Goal: Task Accomplishment & Management: Manage account settings

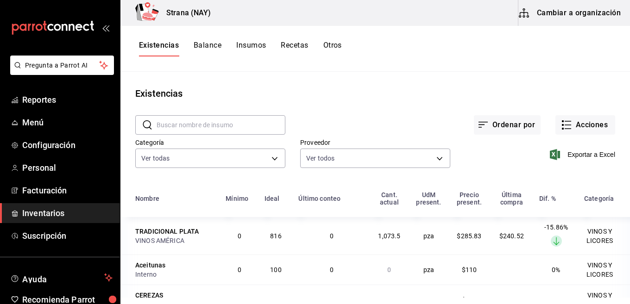
click at [245, 43] on button "Insumos" at bounding box center [251, 49] width 30 height 16
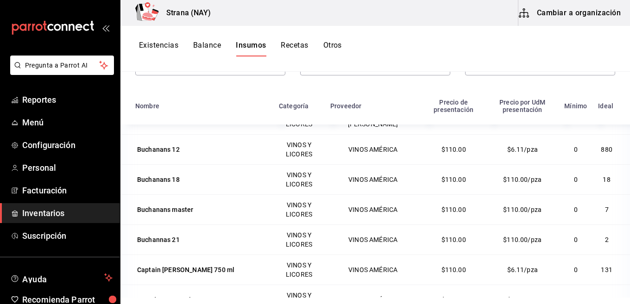
scroll to position [880, 0]
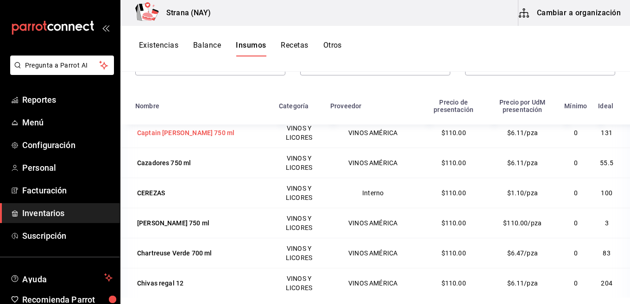
click at [187, 132] on div "Captain [PERSON_NAME] 750 ml" at bounding box center [185, 132] width 97 height 9
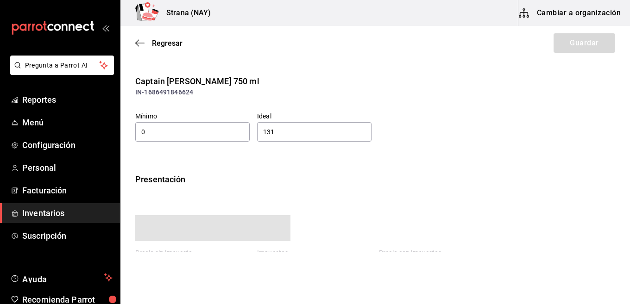
type input "110.00"
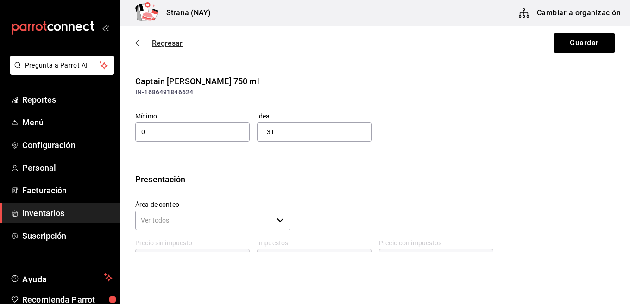
click at [163, 43] on span "Regresar" at bounding box center [167, 43] width 31 height 9
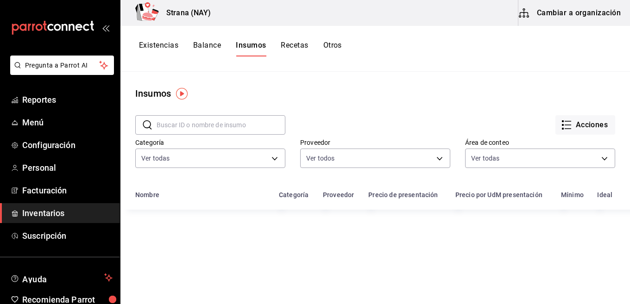
click at [292, 43] on button "Recetas" at bounding box center [294, 49] width 27 height 16
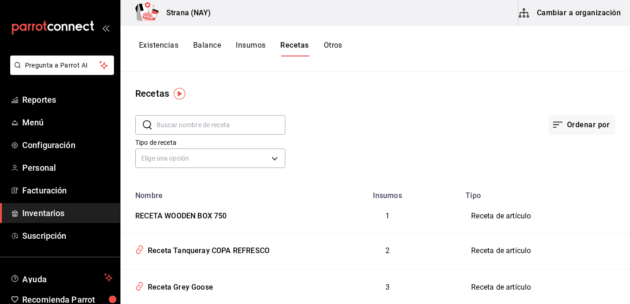
click at [198, 125] on input "text" at bounding box center [221, 125] width 129 height 19
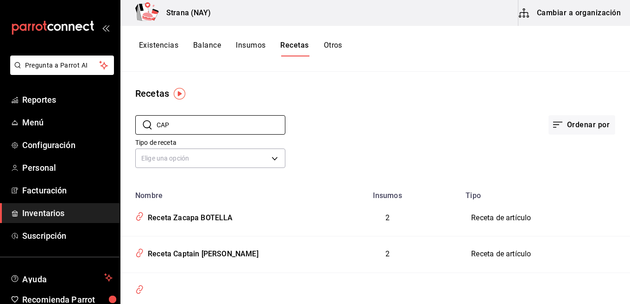
type input "CAP"
click at [36, 215] on span "Inventarios" at bounding box center [67, 213] width 90 height 13
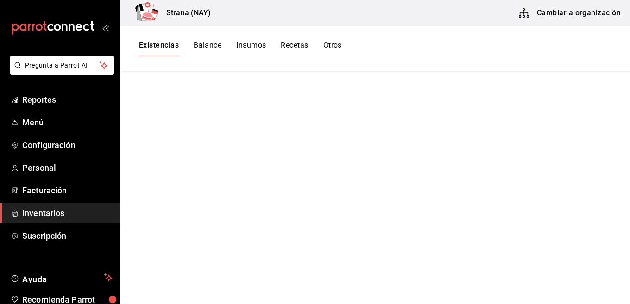
click at [586, 11] on button "Cambiar a organización" at bounding box center [571, 13] width 104 height 26
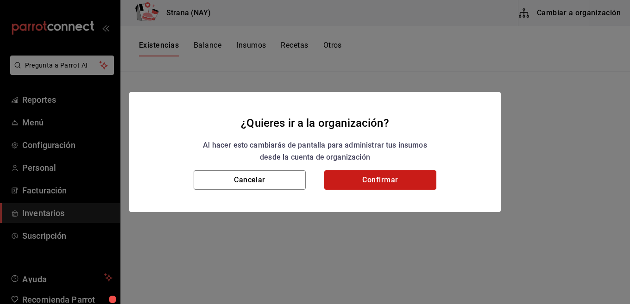
click at [386, 187] on button "Confirmar" at bounding box center [380, 180] width 112 height 19
drag, startPoint x: 386, startPoint y: 187, endPoint x: 384, endPoint y: 178, distance: 9.1
click at [386, 187] on button "Confirmar" at bounding box center [380, 180] width 112 height 19
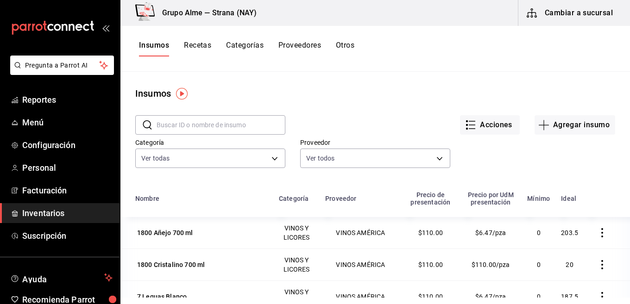
click at [598, 234] on icon "button" at bounding box center [602, 232] width 9 height 9
click at [456, 89] on div at bounding box center [315, 152] width 630 height 304
click at [460, 124] on button "Acciones" at bounding box center [490, 124] width 60 height 19
click at [194, 43] on div at bounding box center [315, 152] width 630 height 304
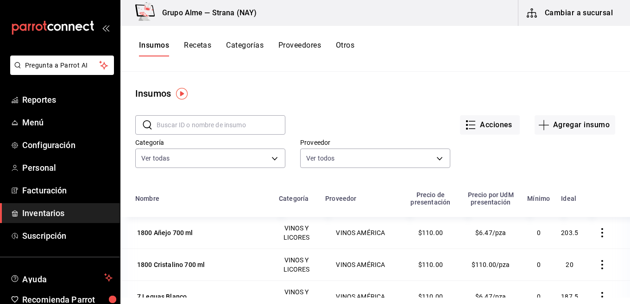
click at [199, 44] on button "Recetas" at bounding box center [197, 49] width 27 height 16
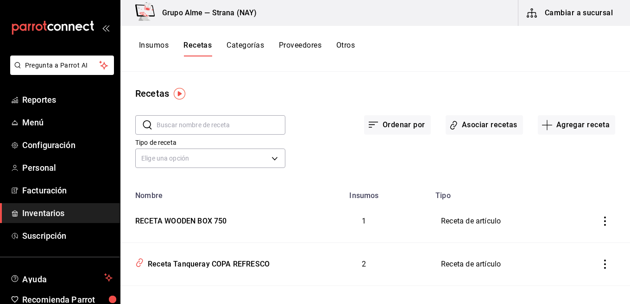
click at [249, 48] on button "Categorías" at bounding box center [246, 49] width 38 height 16
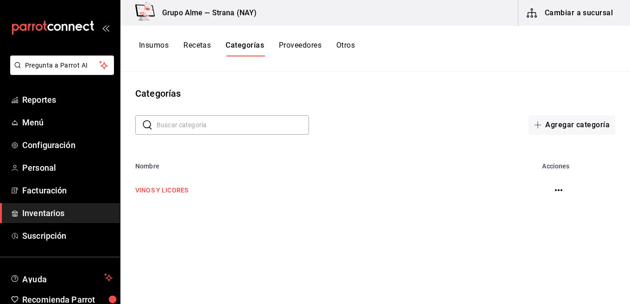
click at [173, 184] on td "VINOS Y LICORES" at bounding box center [305, 190] width 371 height 41
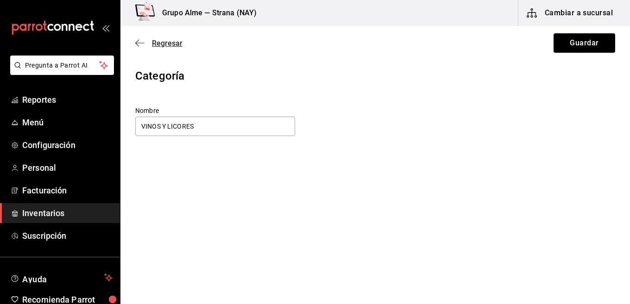
click at [138, 41] on icon "button" at bounding box center [137, 43] width 4 height 7
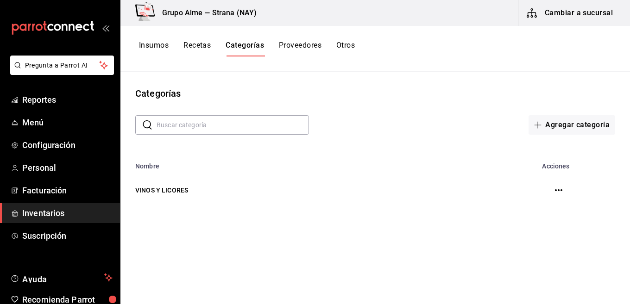
click at [299, 46] on button "Proveedores" at bounding box center [300, 49] width 43 height 16
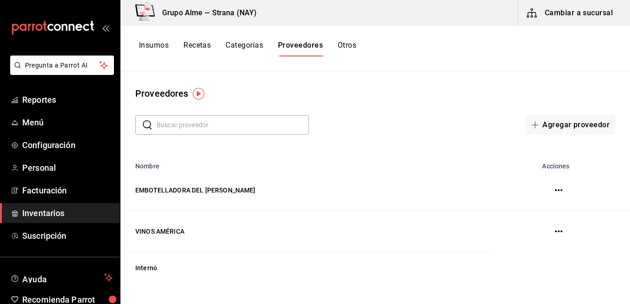
click at [350, 46] on button "Otros" at bounding box center [347, 49] width 19 height 16
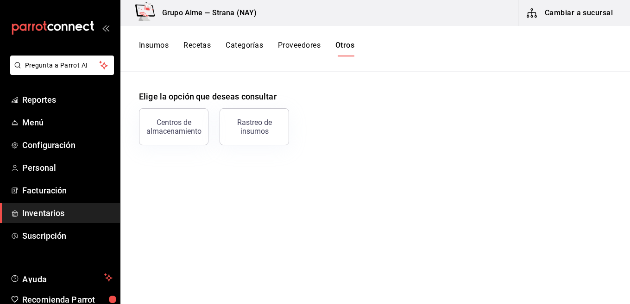
click at [196, 50] on button "Recetas" at bounding box center [197, 49] width 27 height 16
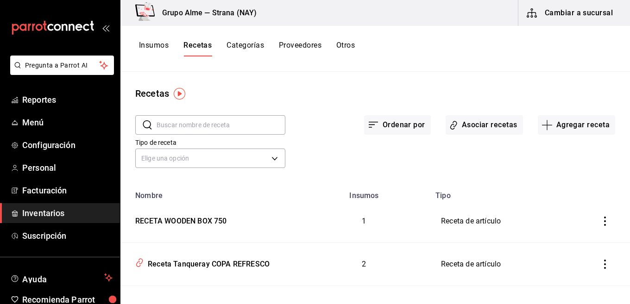
click at [155, 42] on button "Insumos" at bounding box center [154, 49] width 30 height 16
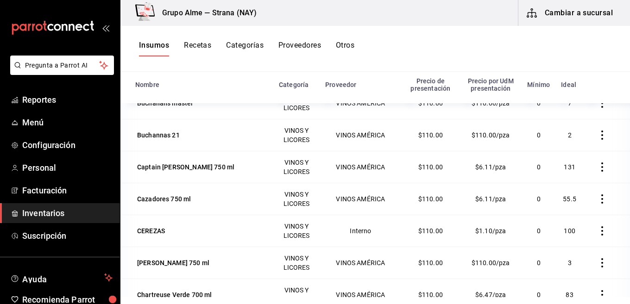
scroll to position [880, 0]
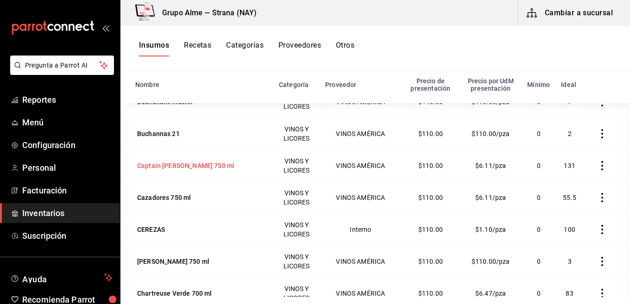
click at [192, 167] on div "Captain [PERSON_NAME] 750 ml" at bounding box center [185, 165] width 97 height 9
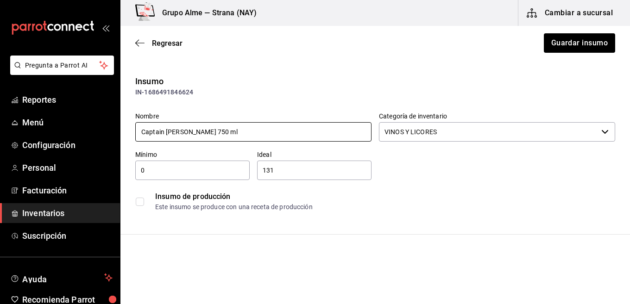
click at [198, 132] on input "Captain [PERSON_NAME] 750 ml" at bounding box center [253, 131] width 236 height 19
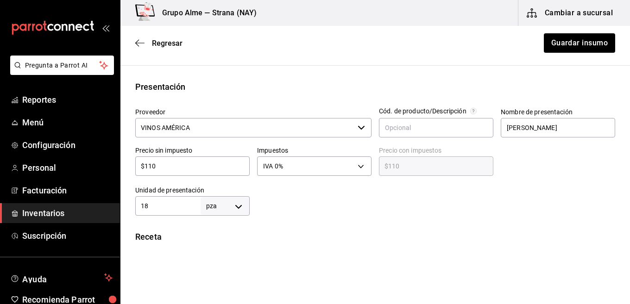
scroll to position [185, 0]
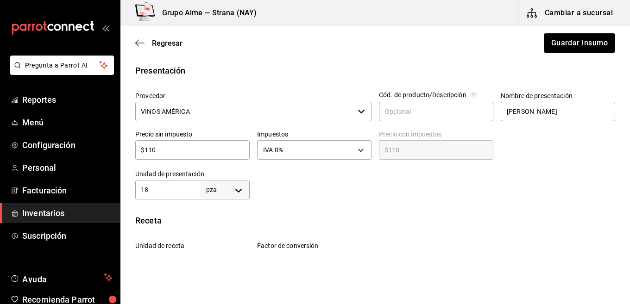
type input "Captain [PERSON_NAME] 700 ml"
click at [170, 189] on input "18" at bounding box center [167, 189] width 65 height 11
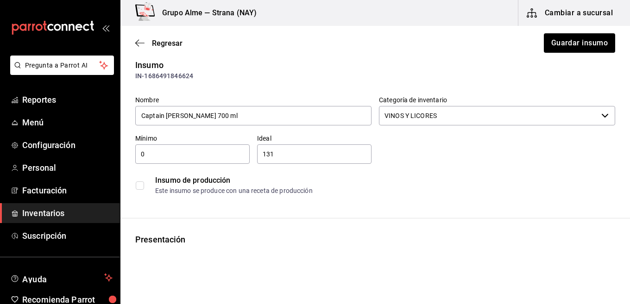
scroll to position [0, 0]
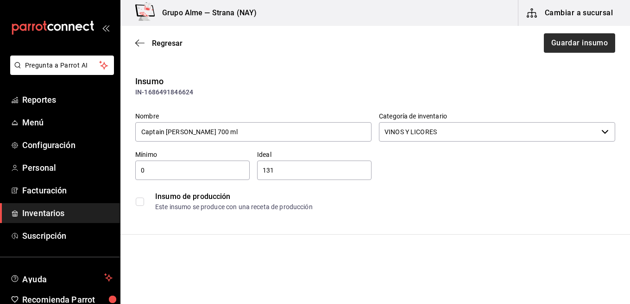
type input "17"
click at [568, 38] on button "Guardar insumo" at bounding box center [579, 42] width 72 height 19
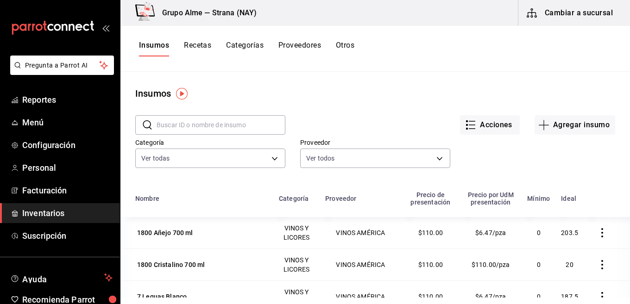
click at [191, 128] on input "text" at bounding box center [221, 125] width 129 height 19
click at [378, 105] on div "Acciones Agregar insumo" at bounding box center [450, 118] width 330 height 34
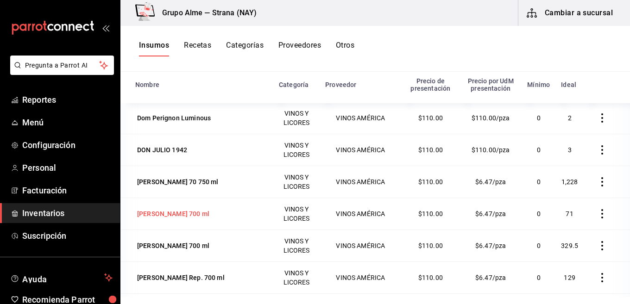
scroll to position [1298, 0]
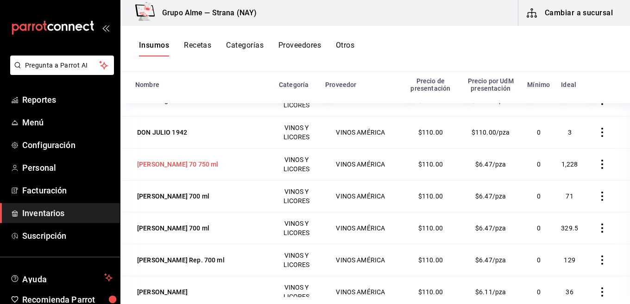
click at [170, 167] on div "[PERSON_NAME] 70 750 ml" at bounding box center [177, 164] width 81 height 9
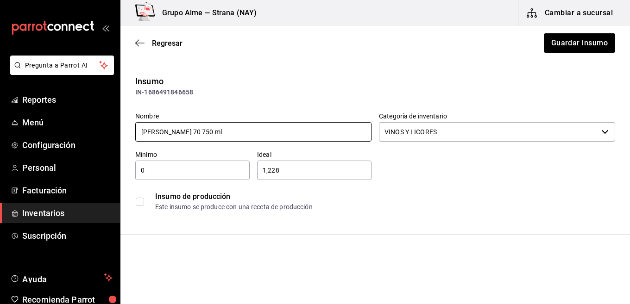
click at [187, 130] on input "[PERSON_NAME] 70 750 ml" at bounding box center [253, 131] width 236 height 19
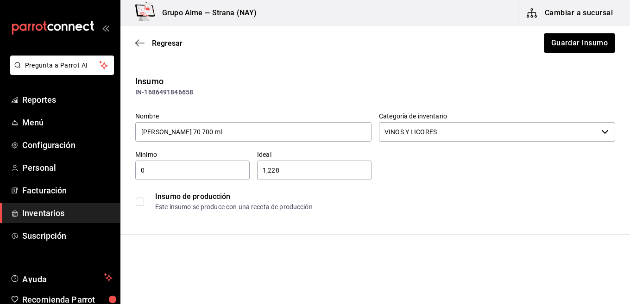
type input "[PERSON_NAME] 70 700 ml"
click at [246, 87] on div "Insumo" at bounding box center [375, 81] width 480 height 13
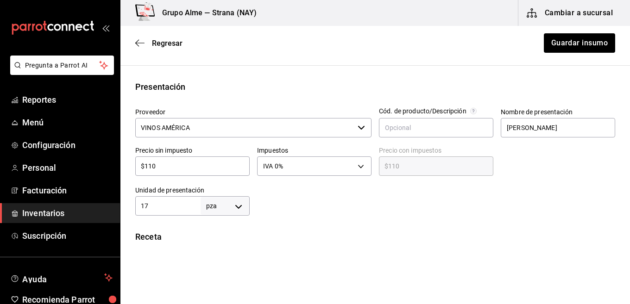
scroll to position [185, 0]
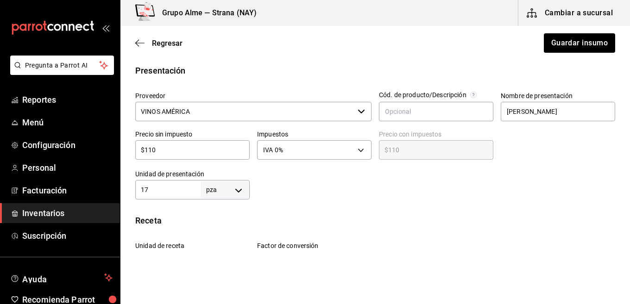
click at [185, 190] on input "17" at bounding box center [167, 189] width 65 height 11
type input "17"
click at [312, 200] on div "Insumo IN-1686491846658 Nombre Don Julio 70 700 ml Categoría de inventario VINO…" at bounding box center [375, 162] width 510 height 545
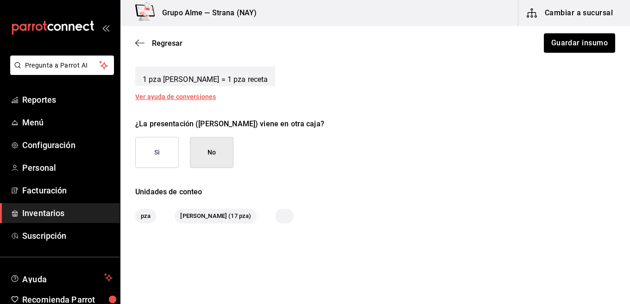
scroll to position [423, 0]
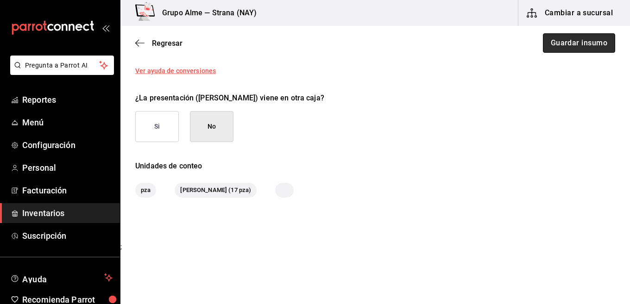
click at [570, 38] on button "Guardar insumo" at bounding box center [579, 42] width 72 height 19
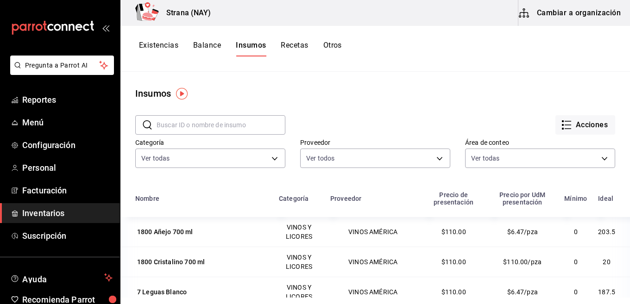
click at [596, 13] on button "Cambiar a organización" at bounding box center [571, 13] width 104 height 26
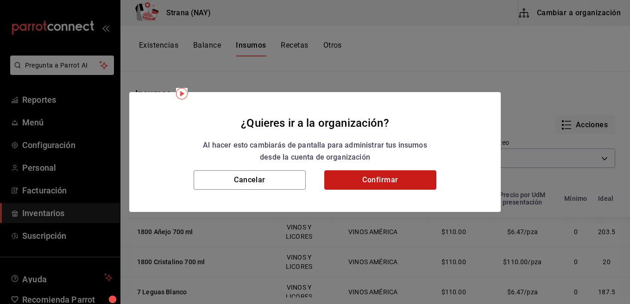
click at [388, 177] on button "Confirmar" at bounding box center [380, 180] width 112 height 19
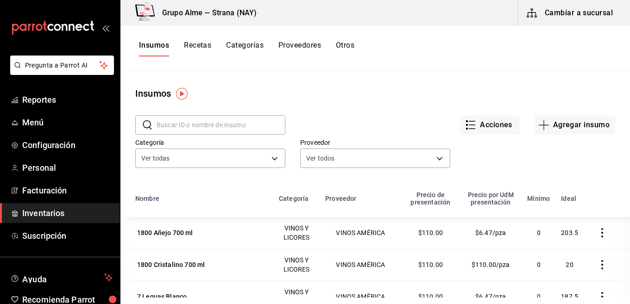
click at [566, 14] on button "Cambiar a sucursal" at bounding box center [571, 13] width 104 height 26
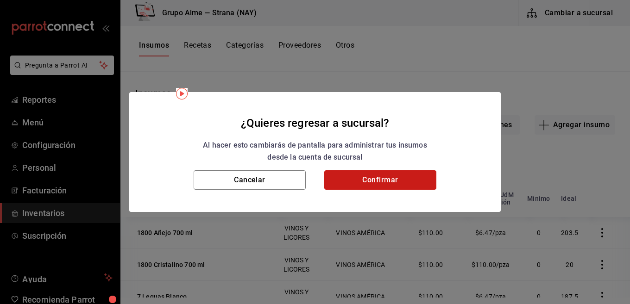
click at [377, 184] on button "Confirmar" at bounding box center [380, 180] width 112 height 19
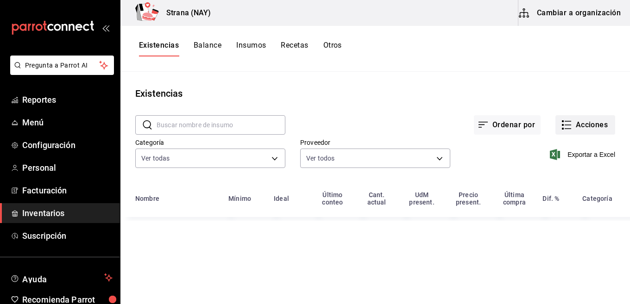
click at [580, 124] on button "Acciones" at bounding box center [586, 124] width 60 height 19
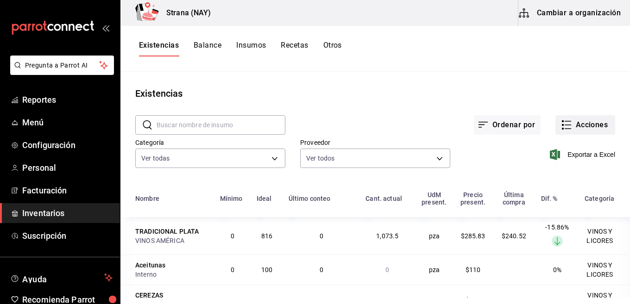
click at [570, 127] on button "Acciones" at bounding box center [586, 124] width 60 height 19
click at [561, 127] on icon "button" at bounding box center [566, 125] width 11 height 11
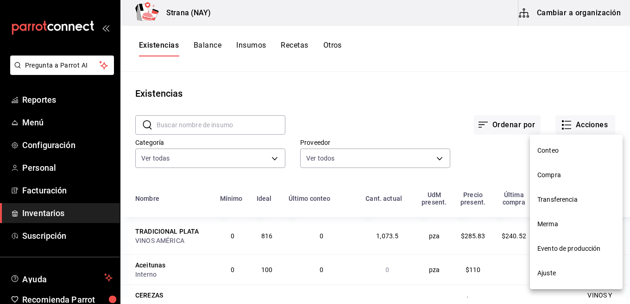
click at [546, 179] on span "Compra" at bounding box center [577, 176] width 78 height 10
click at [546, 179] on html "Pregunta a Parrot AI Reportes Menú Configuración Personal Facturación Inventari…" at bounding box center [315, 149] width 630 height 298
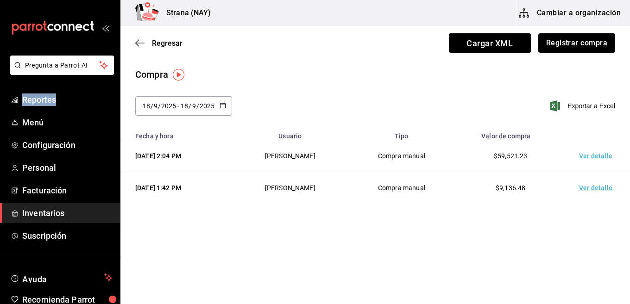
click at [570, 50] on button "Registrar compra" at bounding box center [576, 42] width 77 height 19
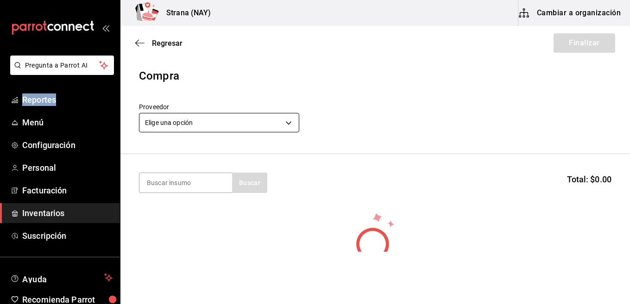
click at [297, 120] on body "Pregunta a Parrot AI Reportes Menú Configuración Personal Facturación Inventari…" at bounding box center [315, 126] width 630 height 252
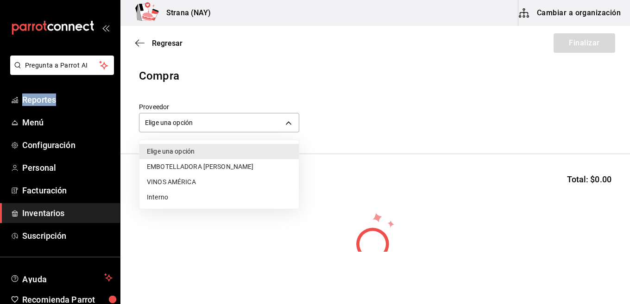
click at [204, 183] on li "VINOS AMÉRICA" at bounding box center [218, 182] width 159 height 15
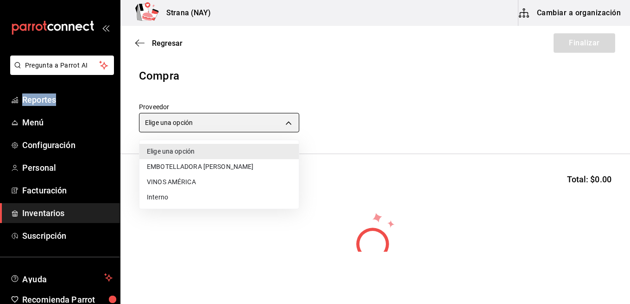
type input "c1fc81f9-06d0-4d4d-9e5c-85766211bedd"
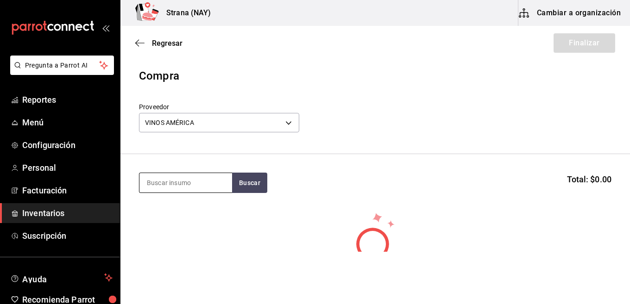
click at [188, 186] on input at bounding box center [185, 182] width 93 height 19
type input "CAP"
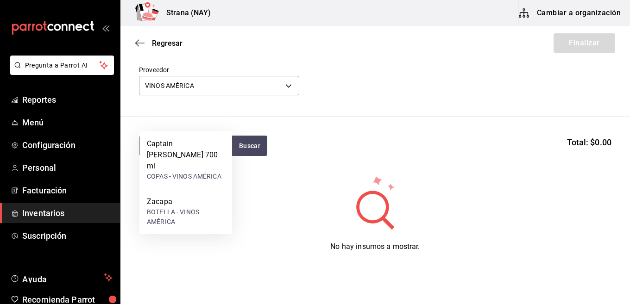
scroll to position [78, 0]
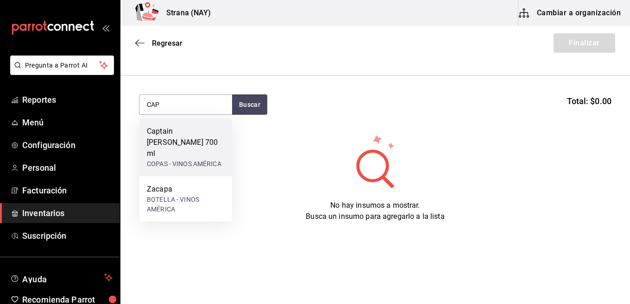
click at [187, 127] on div "Captain [PERSON_NAME] 700 ml" at bounding box center [186, 142] width 78 height 33
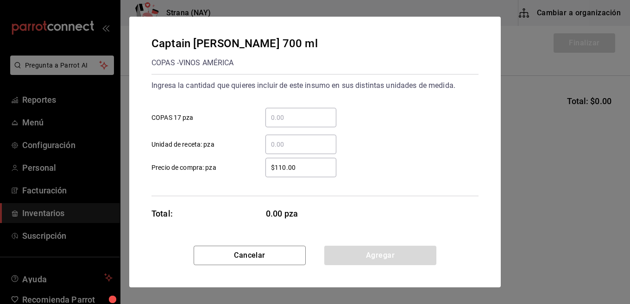
click at [301, 122] on input "​ COPAS 17 pza" at bounding box center [301, 117] width 71 height 11
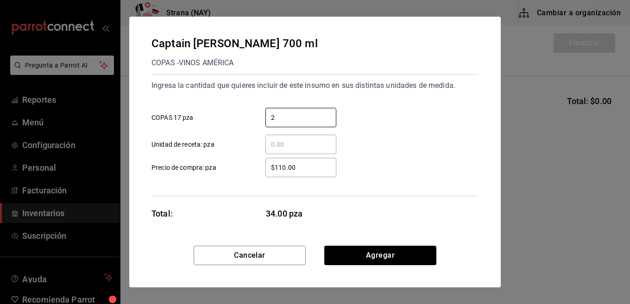
type input "2"
click at [323, 175] on div "$110.00 ​" at bounding box center [301, 167] width 71 height 19
click at [323, 173] on input "$110.00" at bounding box center [301, 167] width 71 height 11
click at [323, 175] on div "$110.00 ​" at bounding box center [301, 167] width 71 height 19
click at [323, 173] on input "$110.00" at bounding box center [301, 167] width 71 height 11
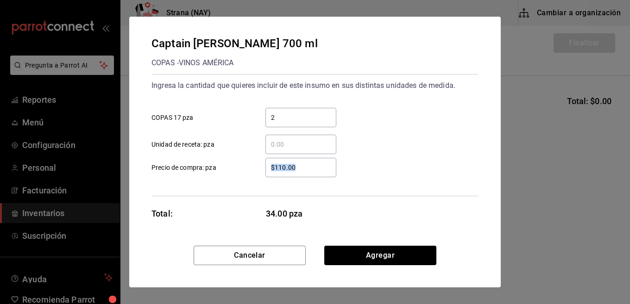
click at [323, 175] on div "$110.00 ​" at bounding box center [301, 167] width 71 height 19
click at [323, 173] on input "$110.00" at bounding box center [301, 167] width 71 height 11
click at [323, 175] on div "$110.00 ​" at bounding box center [301, 167] width 71 height 19
click at [323, 173] on input "$110.00" at bounding box center [301, 167] width 71 height 11
drag, startPoint x: 320, startPoint y: 171, endPoint x: 237, endPoint y: 177, distance: 83.1
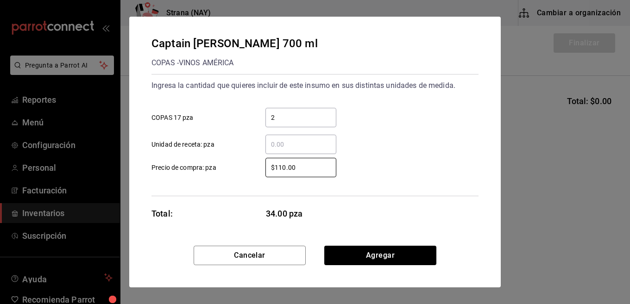
click at [237, 177] on label "$110.00 ​ Precio de compra: pza" at bounding box center [244, 167] width 185 height 19
type input "$136.64"
click at [436, 169] on div "$136.64 ​ Precio de compra: pza" at bounding box center [311, 164] width 335 height 27
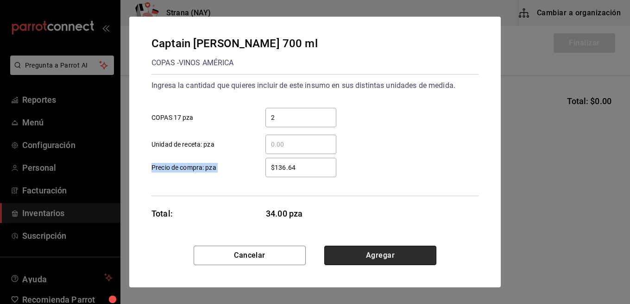
click at [371, 253] on button "Agregar" at bounding box center [380, 255] width 112 height 19
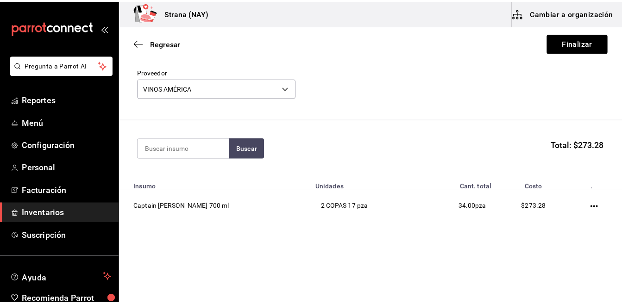
scroll to position [35, 0]
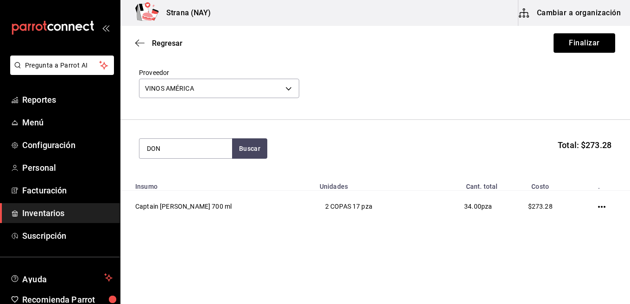
drag, startPoint x: 202, startPoint y: 151, endPoint x: 266, endPoint y: 158, distance: 64.4
click at [209, 151] on input "DON" at bounding box center [185, 148] width 93 height 19
type input "DON"
click at [258, 158] on section "DON Buscar Total: $273.28" at bounding box center [375, 148] width 510 height 57
click at [255, 146] on button "Buscar" at bounding box center [249, 149] width 35 height 20
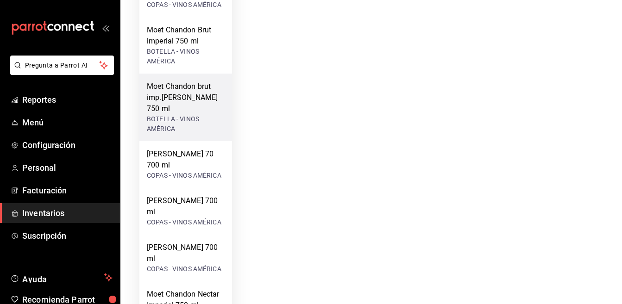
scroll to position [278, 0]
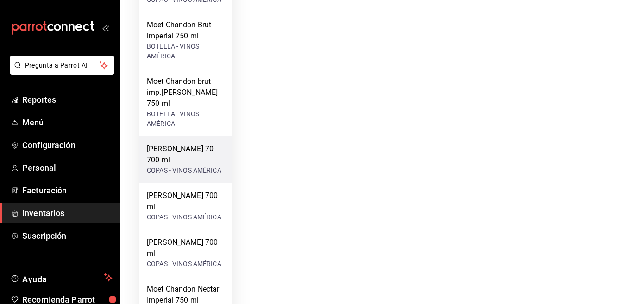
click at [205, 166] on div "COPAS - VINOS AMÉRICA" at bounding box center [186, 171] width 78 height 10
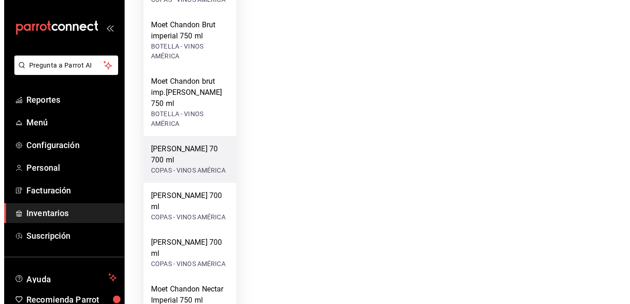
scroll to position [0, 0]
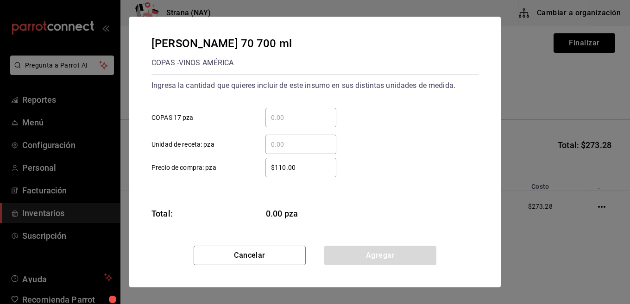
click at [317, 122] on input "​ COPAS 17 pza" at bounding box center [301, 117] width 71 height 11
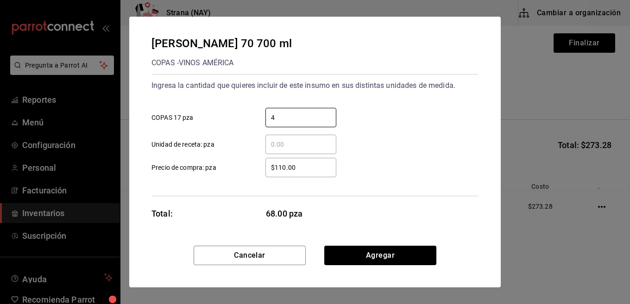
type input "4"
click at [318, 174] on div "$110.00 ​" at bounding box center [301, 167] width 71 height 19
click at [318, 173] on input "$110.00" at bounding box center [301, 167] width 71 height 11
click at [318, 174] on div "$110.00 ​" at bounding box center [301, 167] width 71 height 19
click at [318, 173] on input "$110.00" at bounding box center [301, 167] width 71 height 11
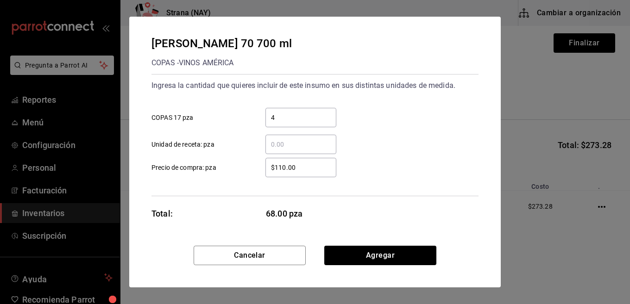
click at [318, 174] on div "$110.00 ​" at bounding box center [301, 167] width 71 height 19
click at [318, 173] on input "$110.00" at bounding box center [301, 167] width 71 height 11
click at [318, 174] on div "$110.00 ​" at bounding box center [301, 167] width 71 height 19
click at [318, 173] on input "$110.00" at bounding box center [301, 167] width 71 height 11
drag, startPoint x: 318, startPoint y: 174, endPoint x: 192, endPoint y: 174, distance: 125.6
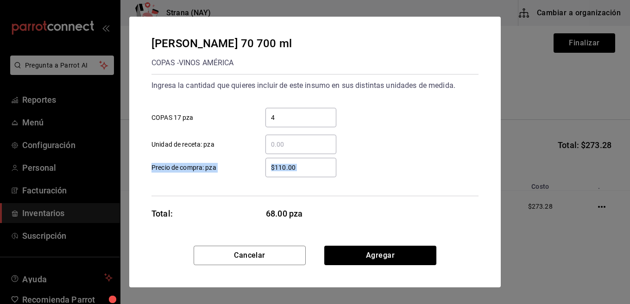
click at [192, 174] on label "$110.00 ​ Precio de compra: pza" at bounding box center [244, 167] width 185 height 19
click at [266, 173] on input "$110.00" at bounding box center [301, 167] width 71 height 11
click at [315, 179] on div "Ingresa la cantidad que quieres incluir de este insumo en sus distintas unidade…" at bounding box center [315, 135] width 327 height 122
click at [294, 165] on input "$110.00" at bounding box center [301, 167] width 71 height 11
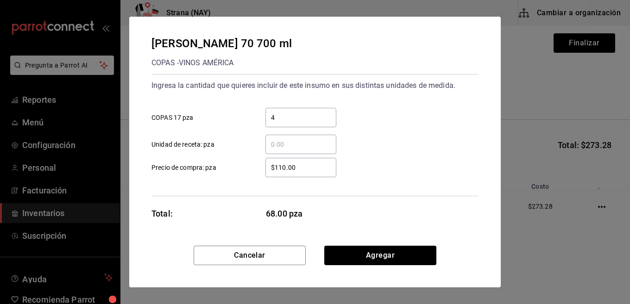
click at [294, 165] on input "$110.00" at bounding box center [301, 167] width 71 height 11
type input "$663.72"
click at [408, 170] on div "$663.72 ​ Precio de compra: pza" at bounding box center [311, 164] width 335 height 27
click at [378, 252] on button "Agregar" at bounding box center [380, 255] width 112 height 19
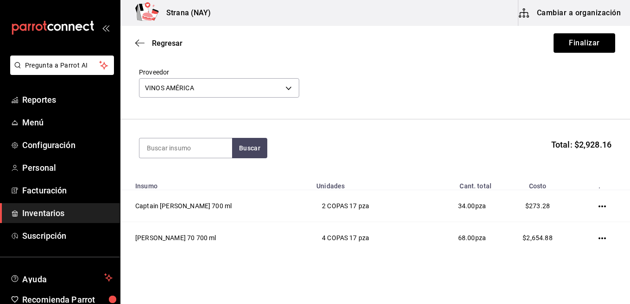
scroll to position [67, 0]
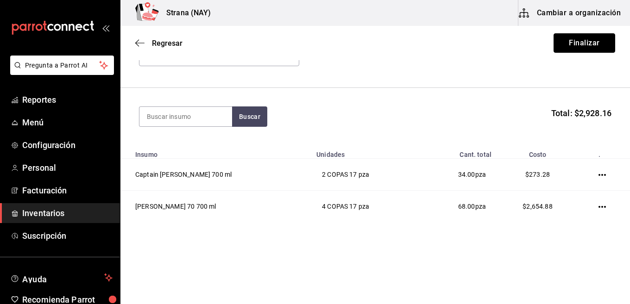
drag, startPoint x: 574, startPoint y: 44, endPoint x: 568, endPoint y: 46, distance: 6.3
click at [573, 44] on button "Finalizar" at bounding box center [585, 42] width 62 height 19
